Goal: Find specific page/section: Find specific page/section

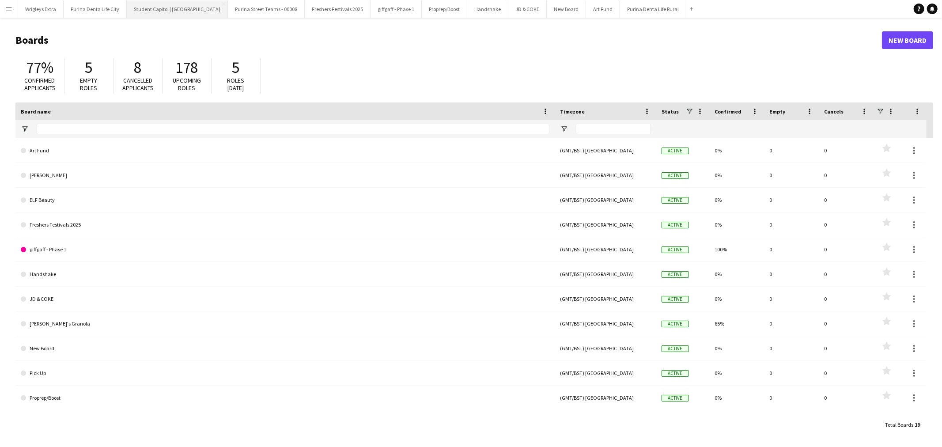
click at [176, 6] on button "Student Capitol | [GEOGRAPHIC_DATA] Close" at bounding box center [177, 8] width 101 height 17
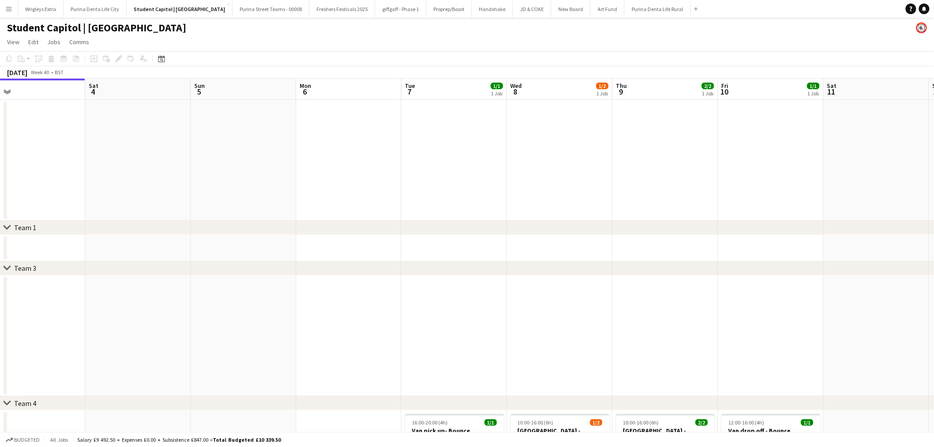
drag, startPoint x: 623, startPoint y: 285, endPoint x: 387, endPoint y: 313, distance: 236.9
click at [387, 313] on app-calendar-viewport "Tue 30 5/5 3 Jobs Wed 1 3/3 2 Jobs Thu 2 2/2 1 Job Fri 3 Sat 4 Sun 5 Mon 6 Tue …" at bounding box center [467, 305] width 934 height 453
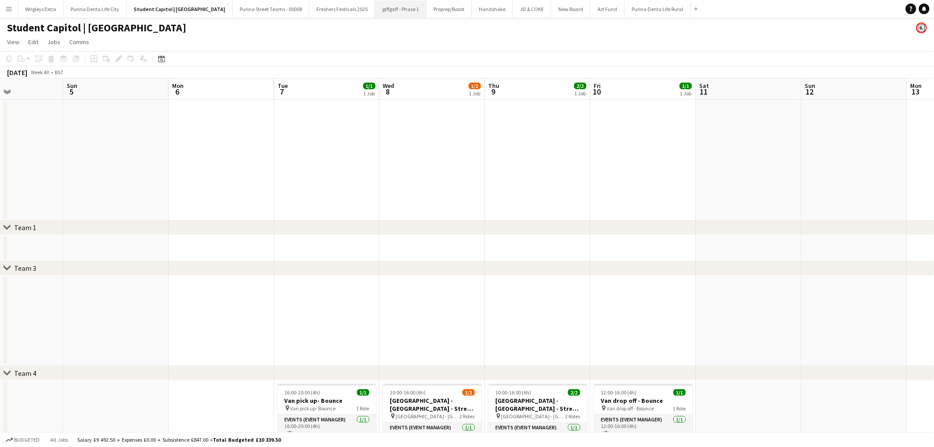
click at [385, 7] on button "giffgaff - Phase 1 Close" at bounding box center [400, 8] width 51 height 17
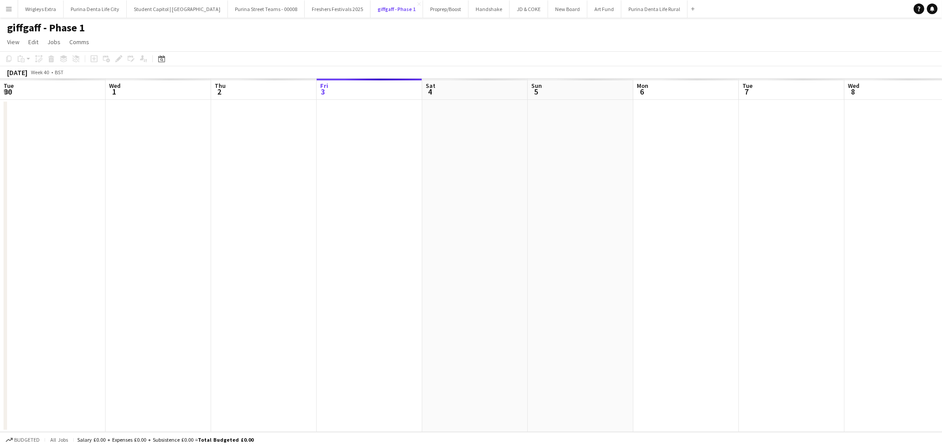
scroll to position [0, 211]
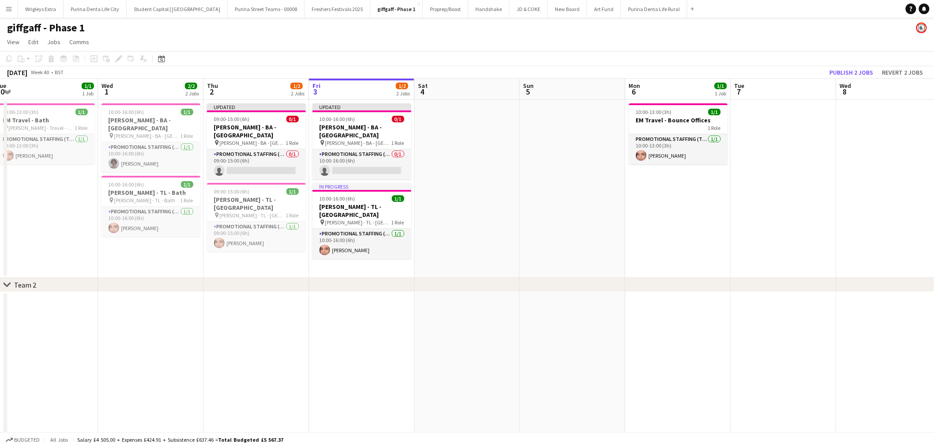
drag, startPoint x: 342, startPoint y: 257, endPoint x: 540, endPoint y: 257, distance: 198.7
click at [545, 257] on app-calendar-viewport "Sun 28 1/1 1 Job Mon 29 4/4 4 Jobs Tue 30 1/1 1 Job Wed 1 2/2 2 Jobs Thu 2 1/2 …" at bounding box center [467, 308] width 934 height 458
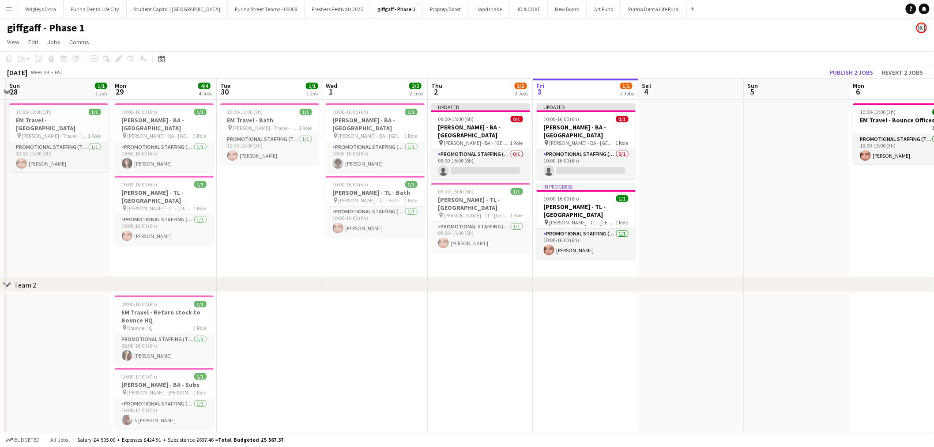
scroll to position [0, 278]
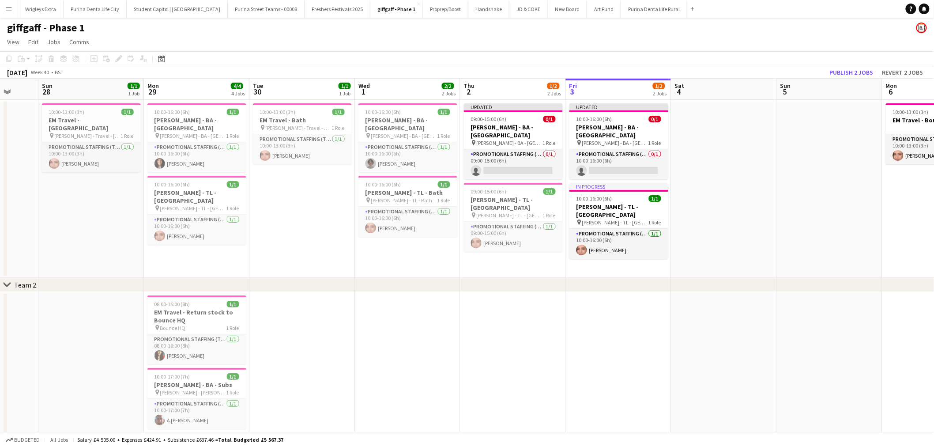
drag, startPoint x: 301, startPoint y: 260, endPoint x: 537, endPoint y: 261, distance: 235.8
click at [537, 261] on app-calendar-viewport "Thu 25 5/5 5 Jobs Fri 26 4/4 4 Jobs Sat 27 Sun 28 1/1 1 Job Mon 29 4/4 4 Jobs T…" at bounding box center [467, 336] width 934 height 515
drag, startPoint x: 486, startPoint y: 264, endPoint x: 416, endPoint y: 267, distance: 69.8
click at [416, 267] on app-calendar-viewport "Thu 25 5/5 5 Jobs Fri 26 4/4 4 Jobs Sat 27 Sun 28 1/1 1 Job Mon 29 4/4 4 Jobs T…" at bounding box center [467, 336] width 934 height 515
